Goal: Navigation & Orientation: Find specific page/section

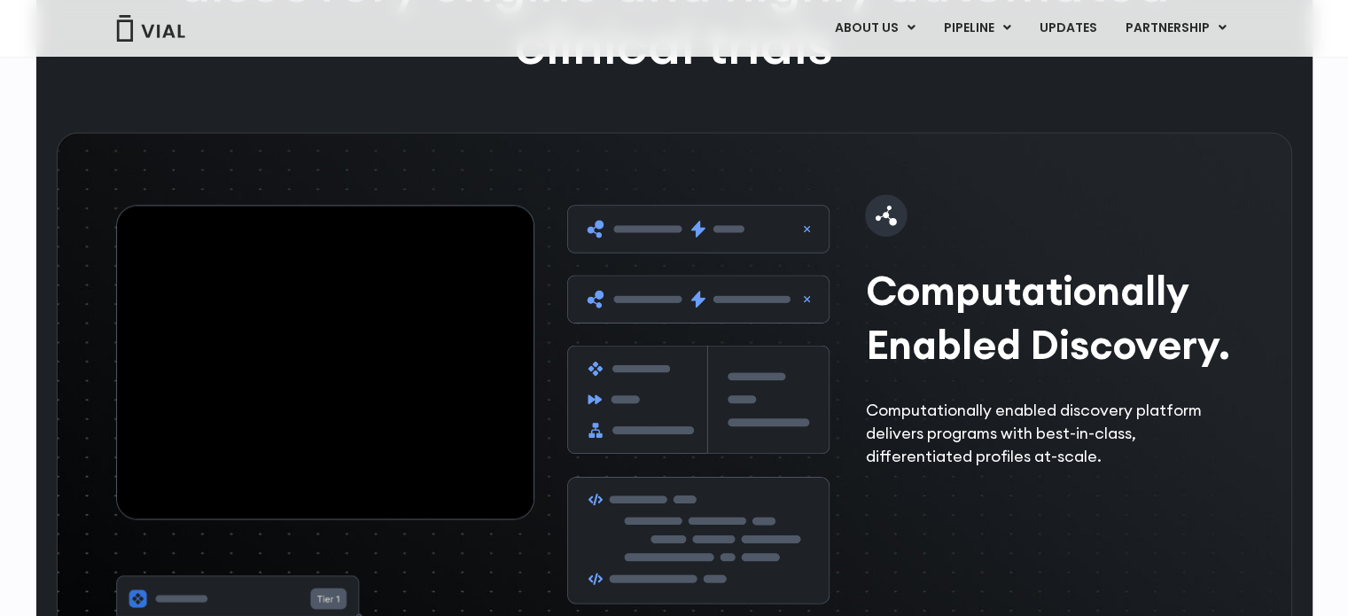
scroll to position [2557, 0]
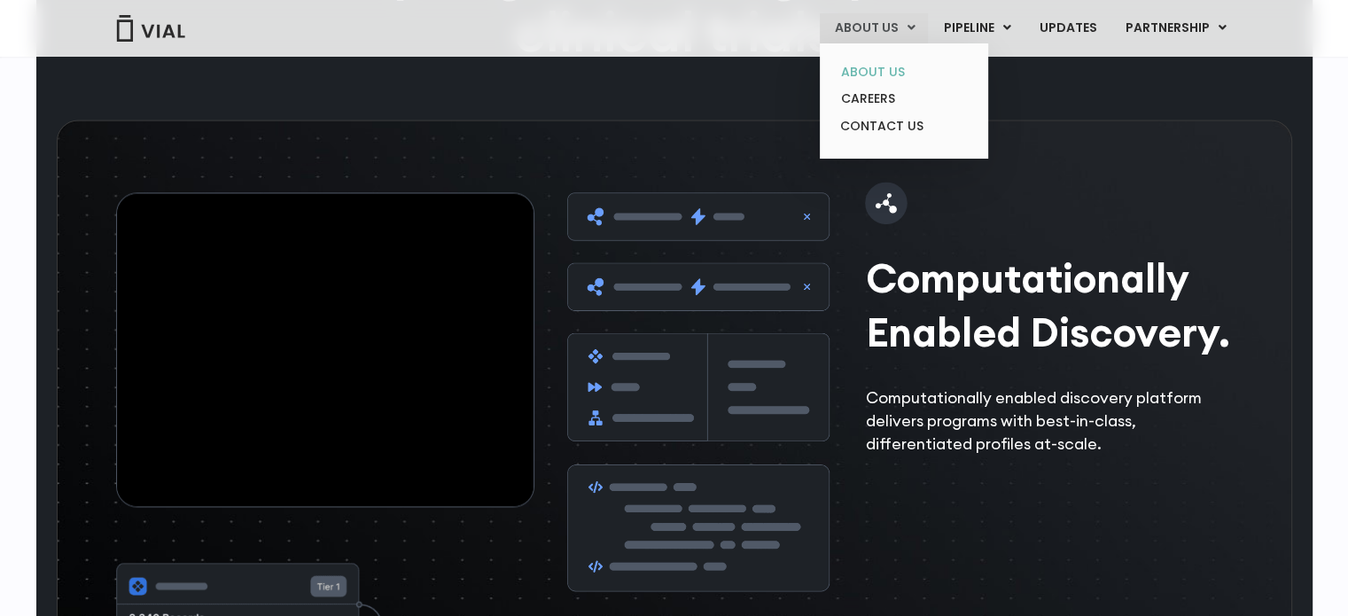
click at [890, 66] on link "ABOUT US" at bounding box center [903, 71] width 155 height 27
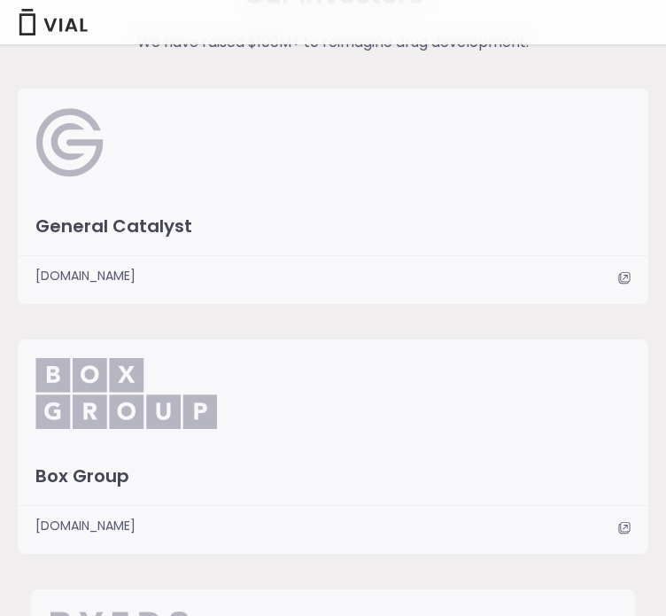
scroll to position [3808, 0]
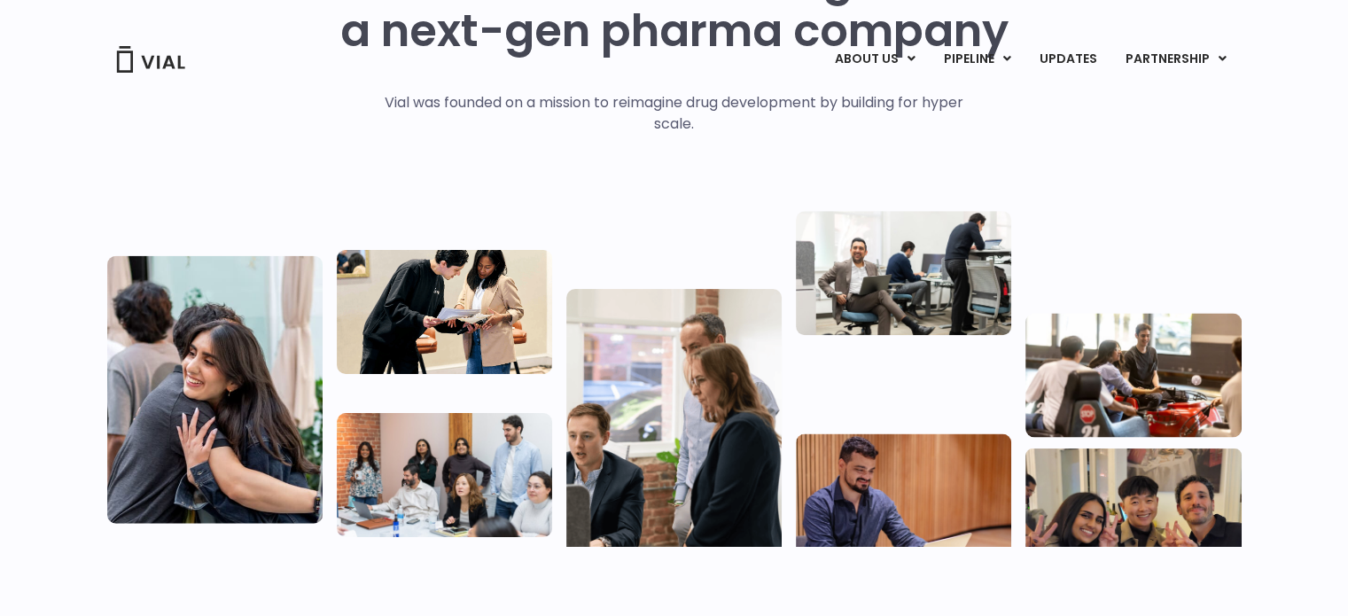
scroll to position [1481, 0]
